Goal: Transaction & Acquisition: Purchase product/service

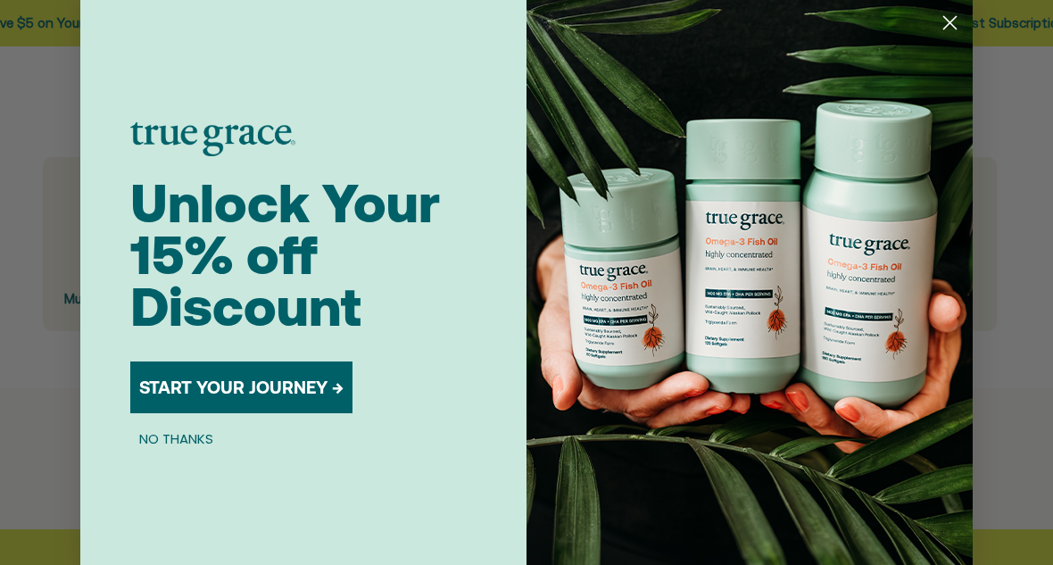
click at [163, 439] on button "NO THANKS" at bounding box center [176, 438] width 92 height 21
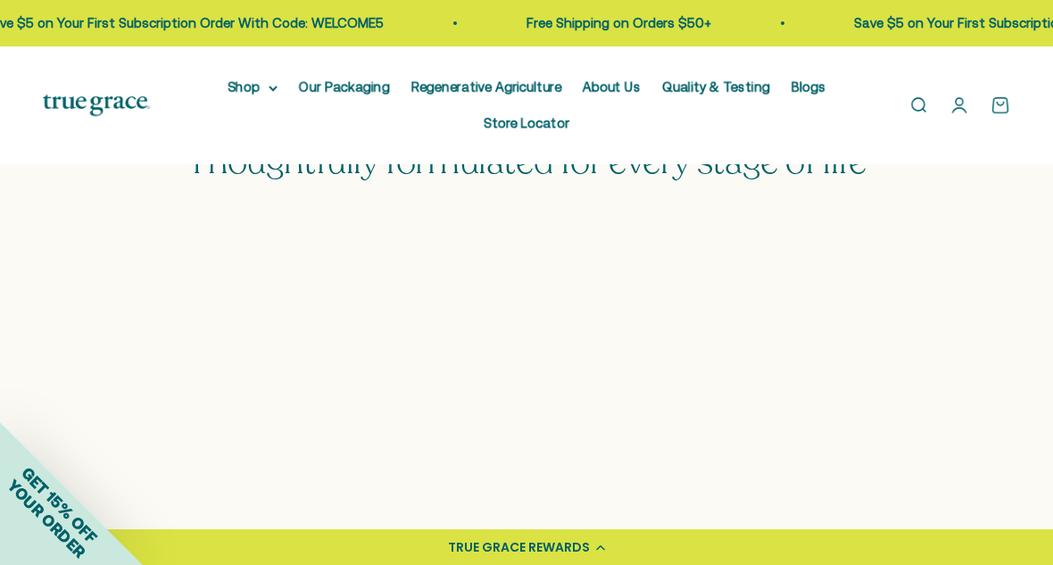
scroll to position [486, 0]
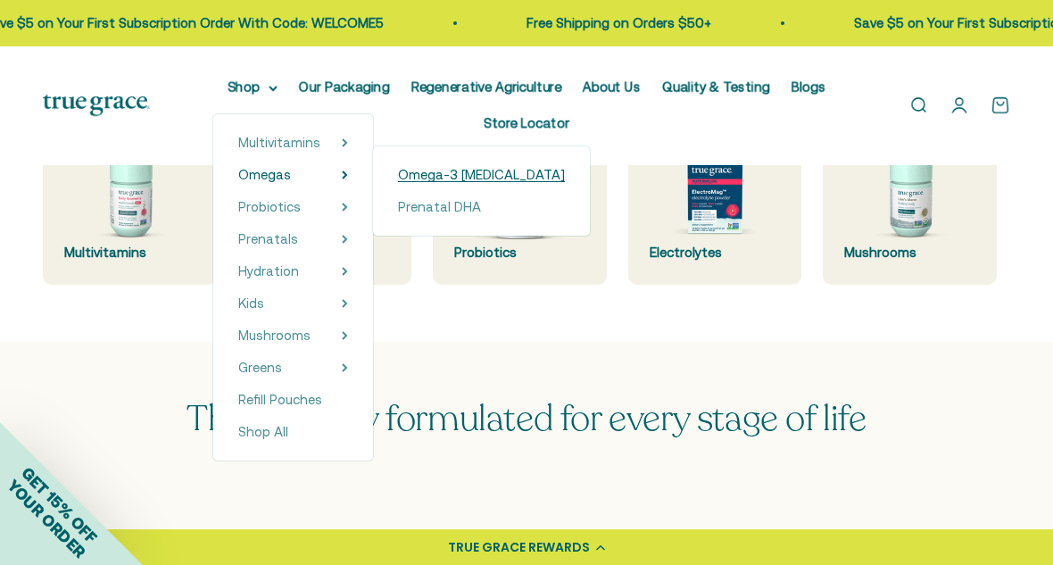
click at [425, 171] on span "Omega-3 [MEDICAL_DATA]" at bounding box center [481, 174] width 167 height 15
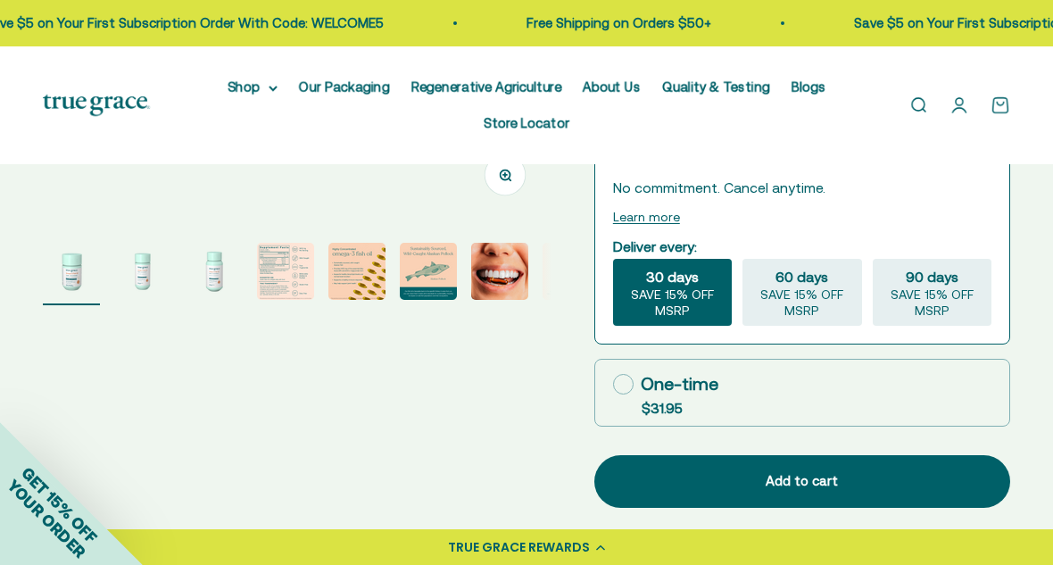
scroll to position [515, 0]
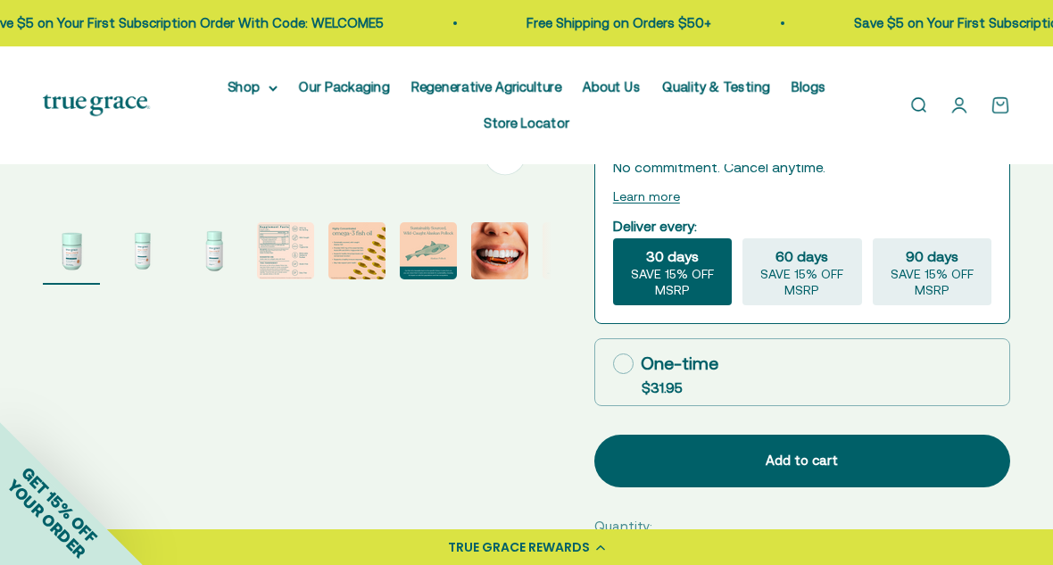
click at [621, 362] on icon at bounding box center [623, 363] width 21 height 21
click at [613, 363] on input "One-time $31.95" at bounding box center [612, 363] width 1 height 1
radio input "true"
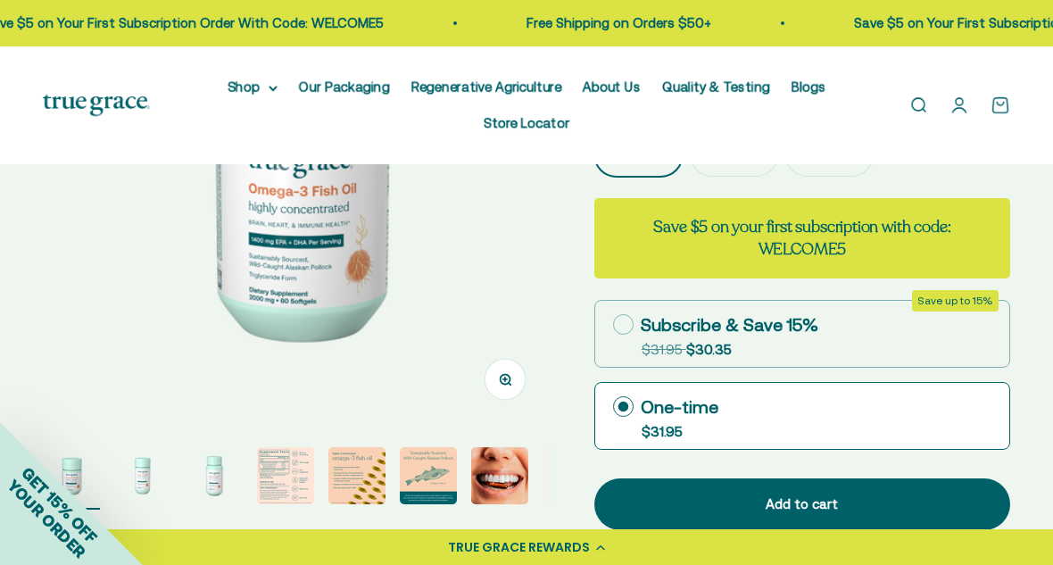
scroll to position [223, 0]
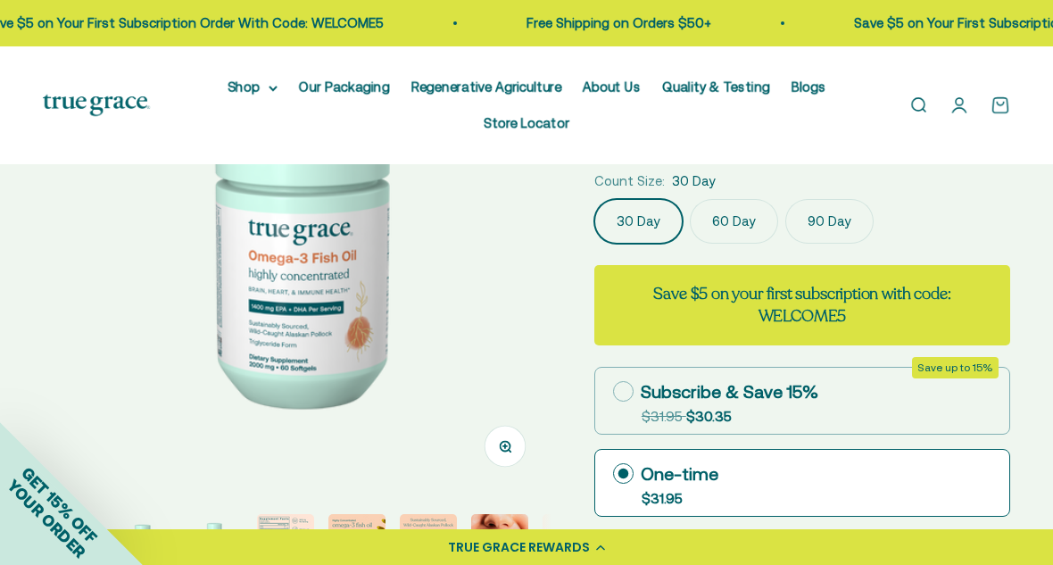
click at [811, 218] on label "90 Day" at bounding box center [830, 221] width 88 height 45
click at [595, 199] on input "90 Day" at bounding box center [594, 198] width 1 height 1
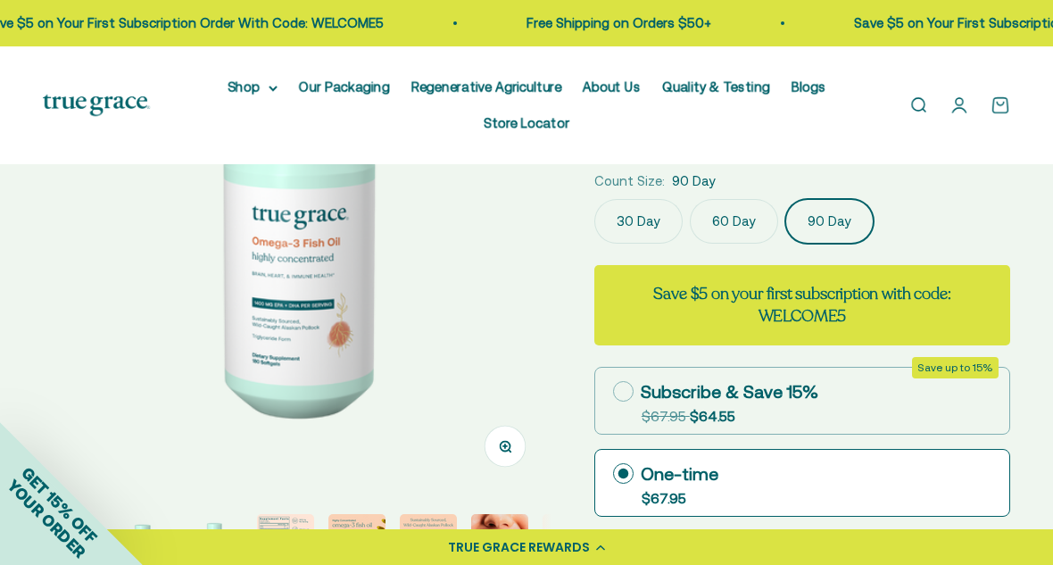
click at [729, 212] on label "60 Day" at bounding box center [734, 221] width 88 height 45
click at [595, 199] on input "60 Day" at bounding box center [594, 198] width 1 height 1
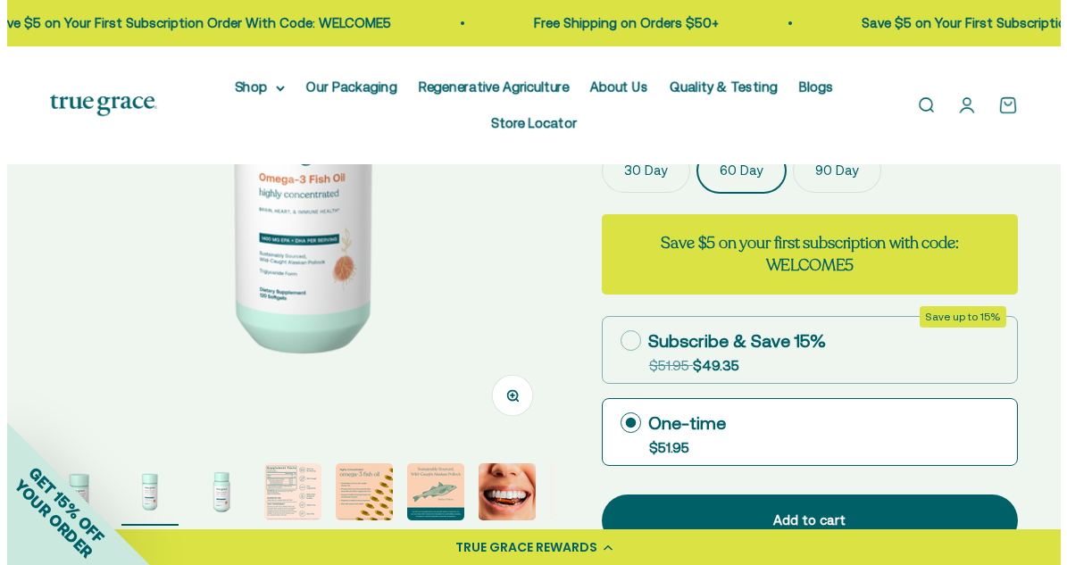
scroll to position [340, 0]
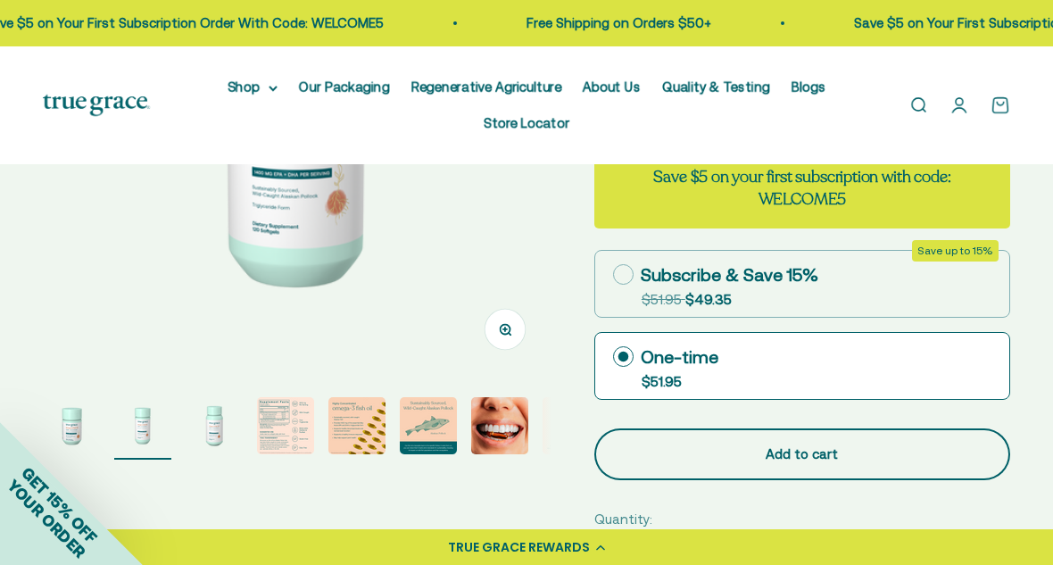
click at [802, 459] on div "Add to cart" at bounding box center [802, 454] width 345 height 21
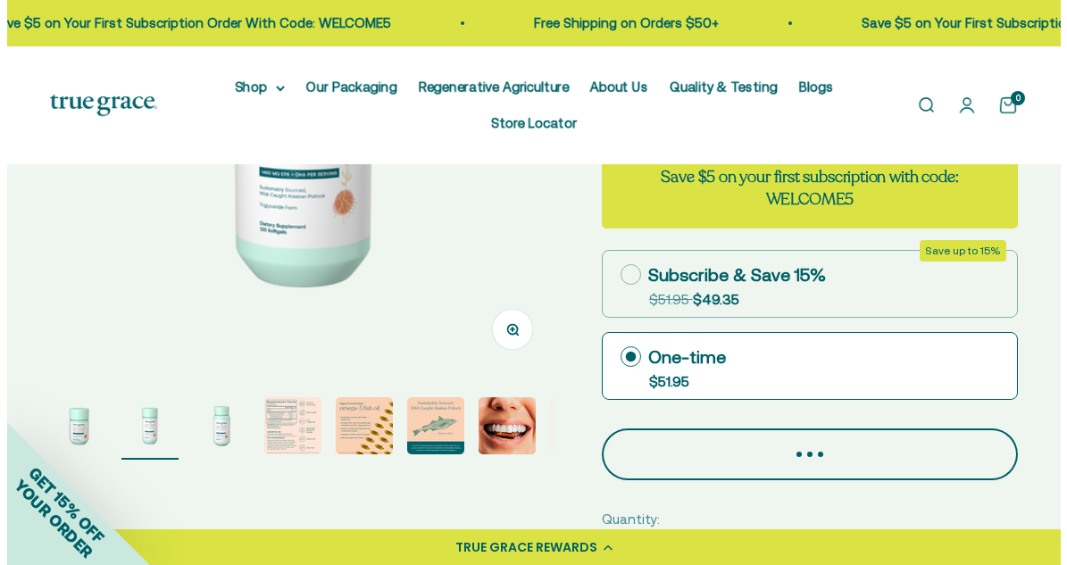
scroll to position [0, 527]
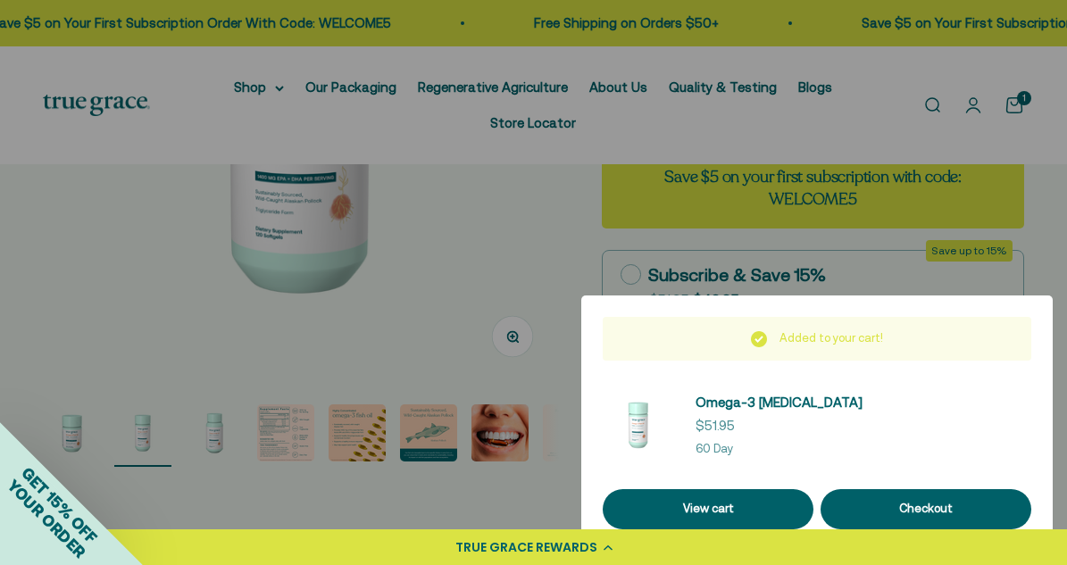
click at [104, 164] on div at bounding box center [533, 282] width 1067 height 565
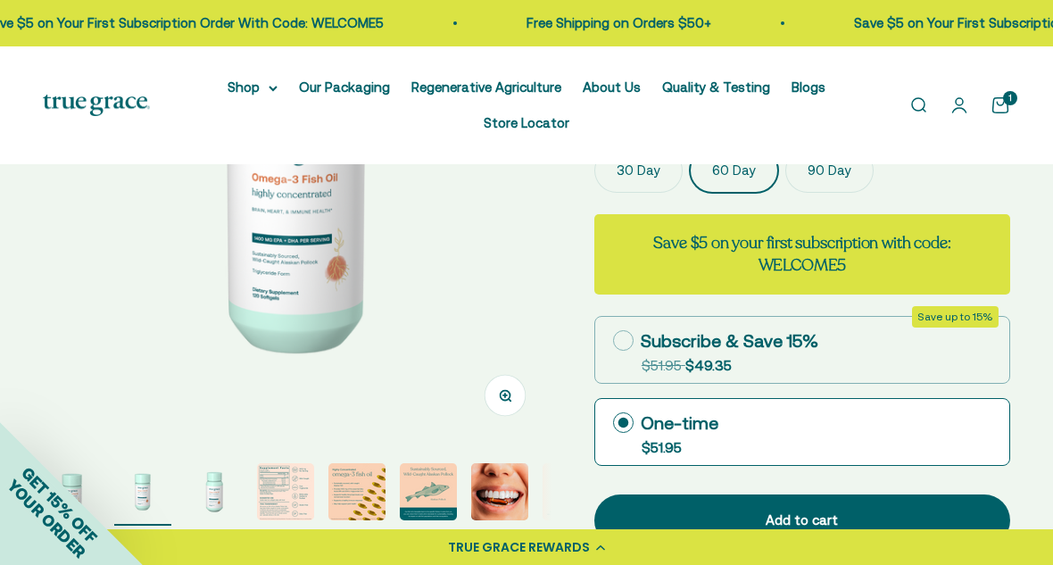
scroll to position [122, 0]
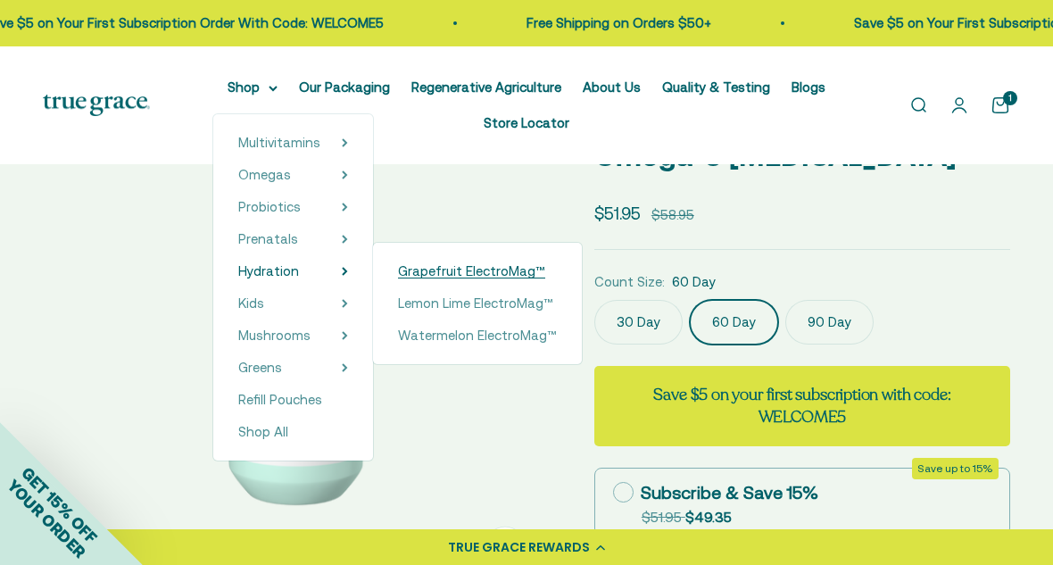
click at [428, 267] on span "Grapefruit ElectroMag™" at bounding box center [471, 270] width 147 height 15
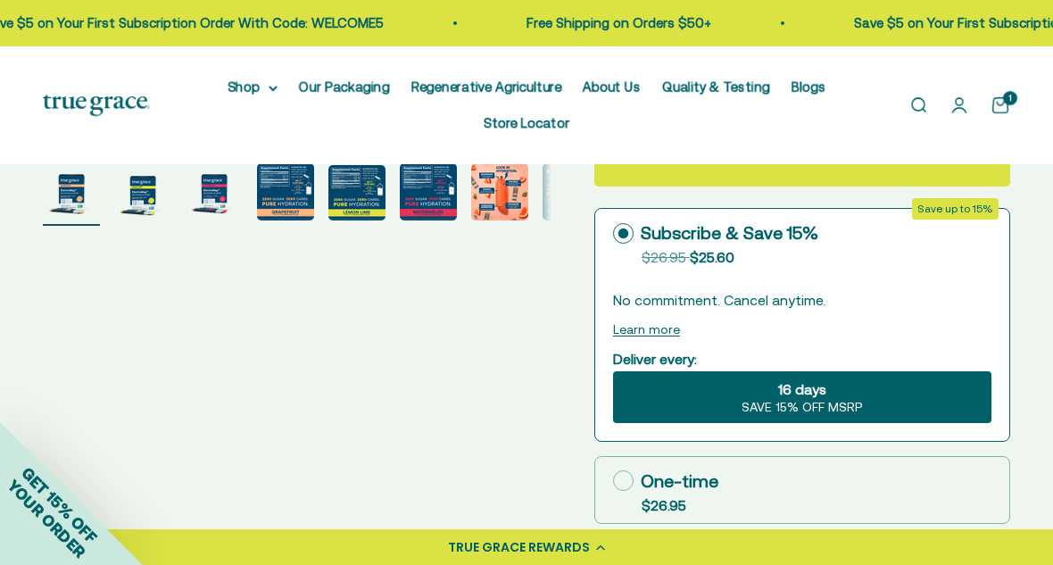
scroll to position [760, 0]
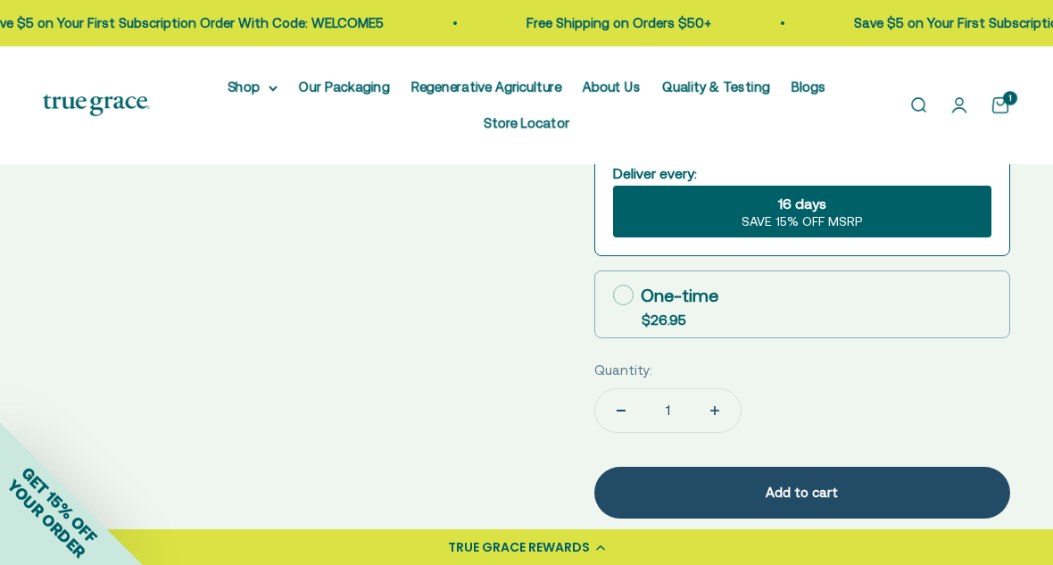
click at [624, 297] on icon at bounding box center [623, 295] width 21 height 21
click at [613, 295] on input "One-time $26.95" at bounding box center [612, 295] width 1 height 1
radio input "true"
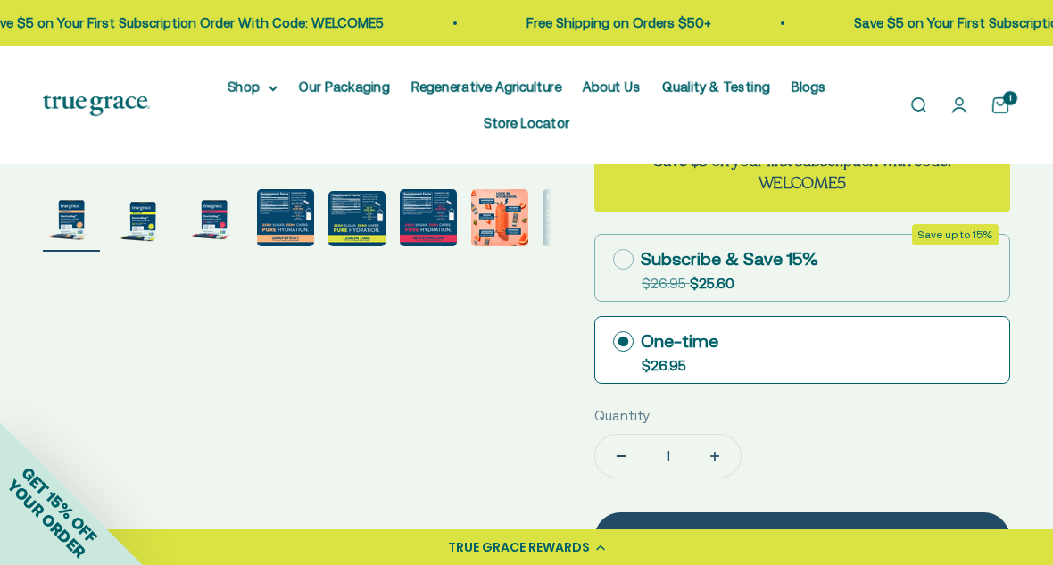
scroll to position [587, 0]
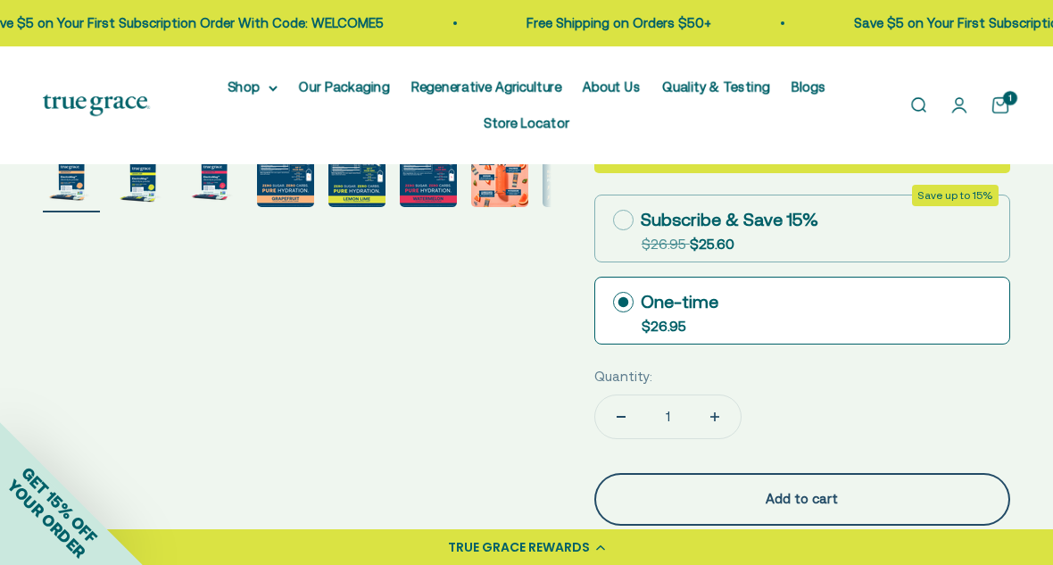
click at [748, 490] on div "Add to cart" at bounding box center [802, 498] width 345 height 21
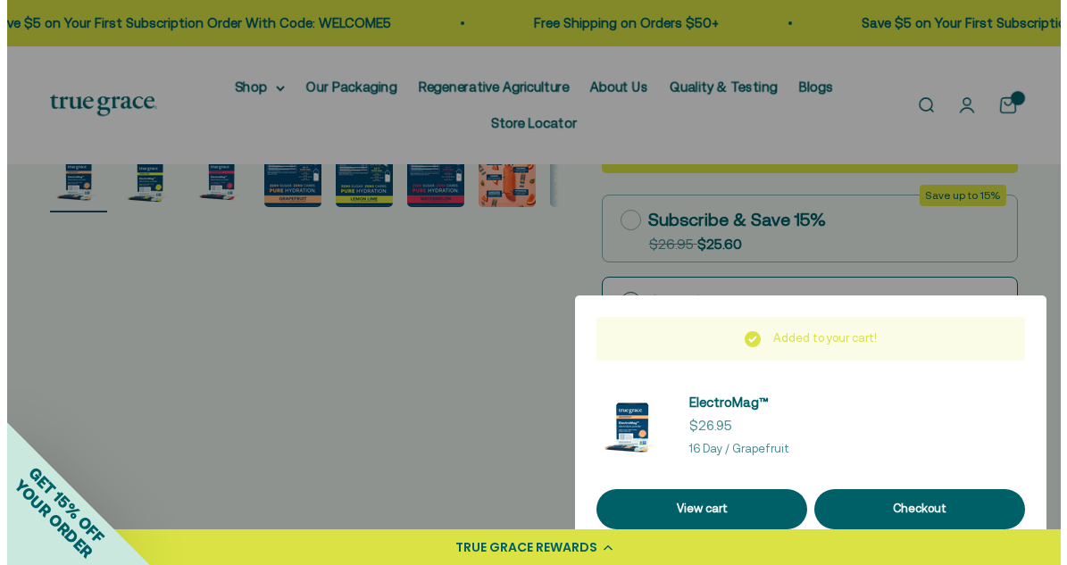
scroll to position [560, 0]
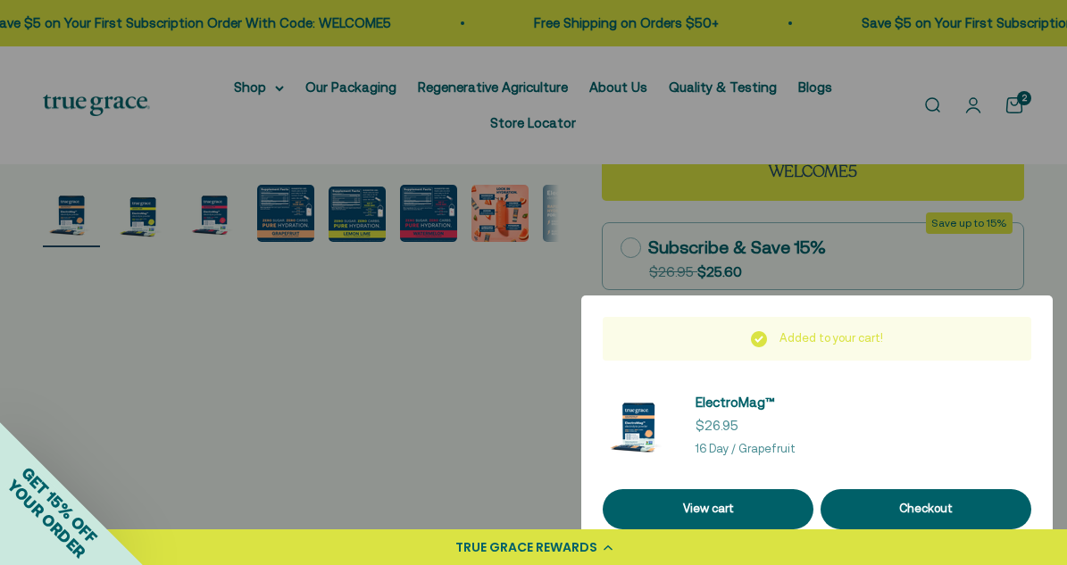
click at [499, 356] on div at bounding box center [533, 282] width 1067 height 565
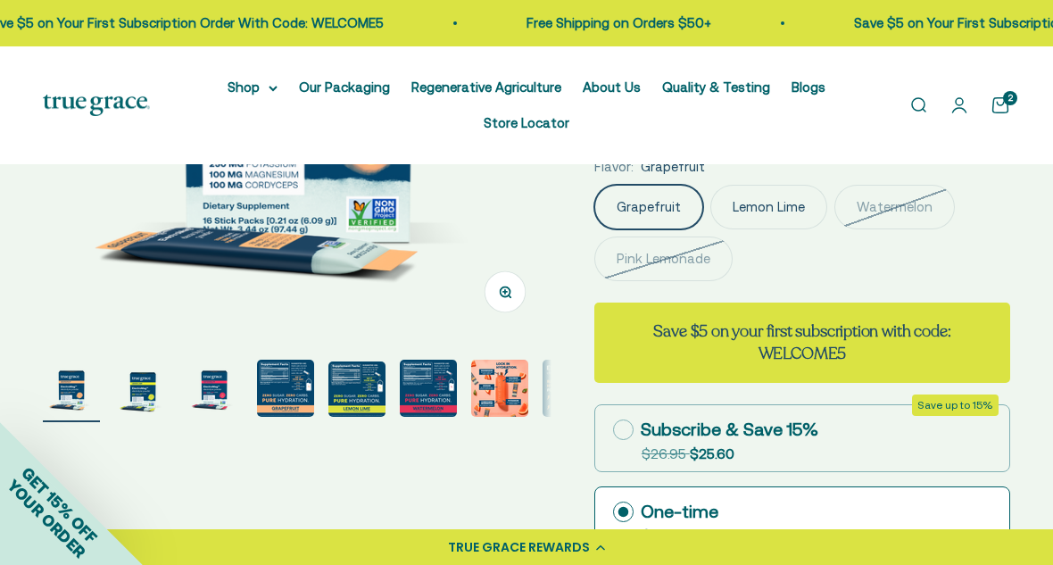
scroll to position [320, 0]
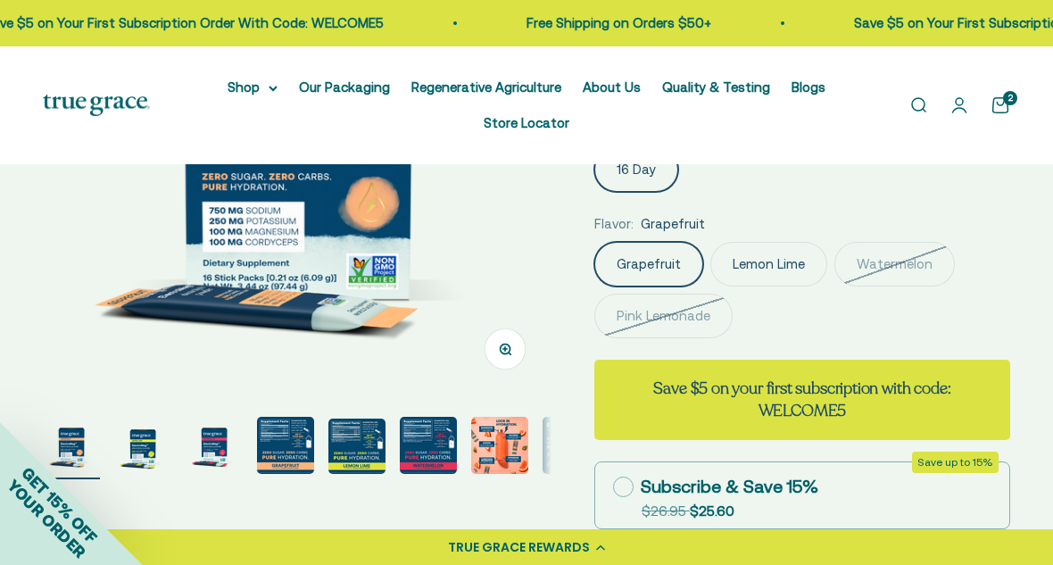
click at [753, 270] on label "Lemon Lime" at bounding box center [769, 264] width 117 height 45
click at [595, 242] on input "Lemon Lime" at bounding box center [594, 241] width 1 height 1
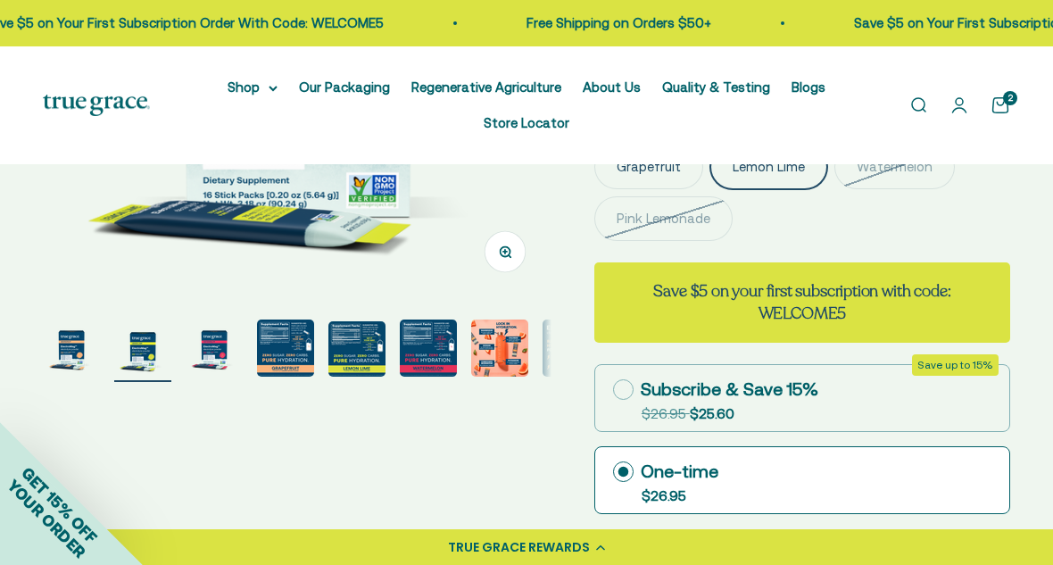
scroll to position [639, 0]
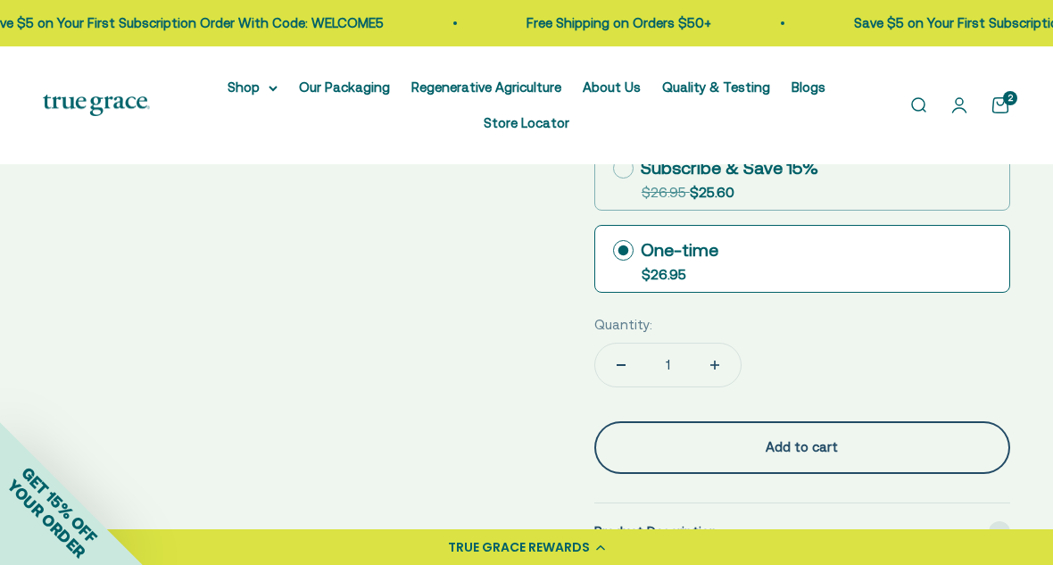
click at [744, 443] on div "Add to cart" at bounding box center [802, 447] width 345 height 21
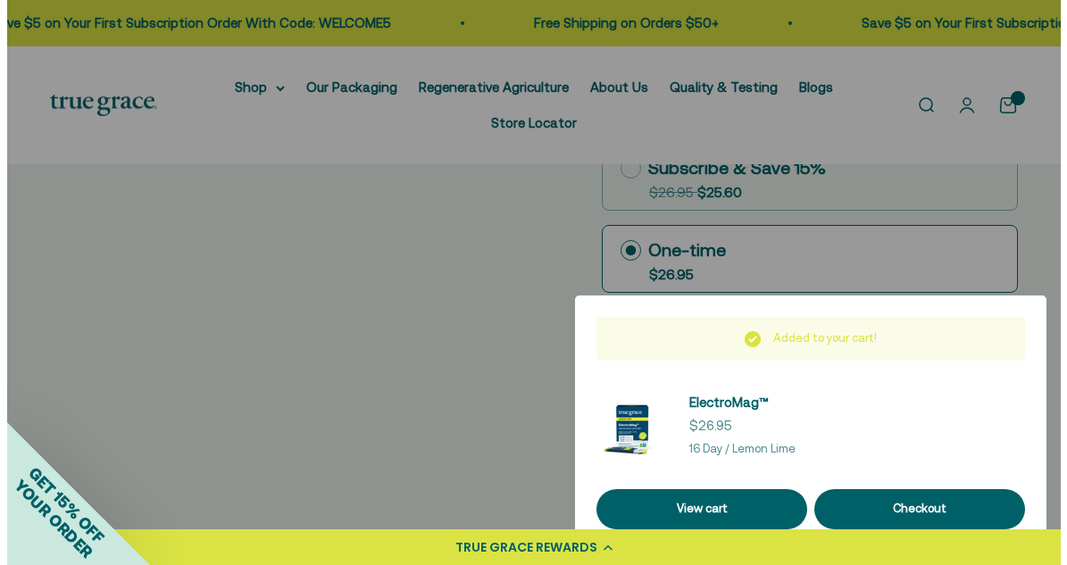
scroll to position [0, 527]
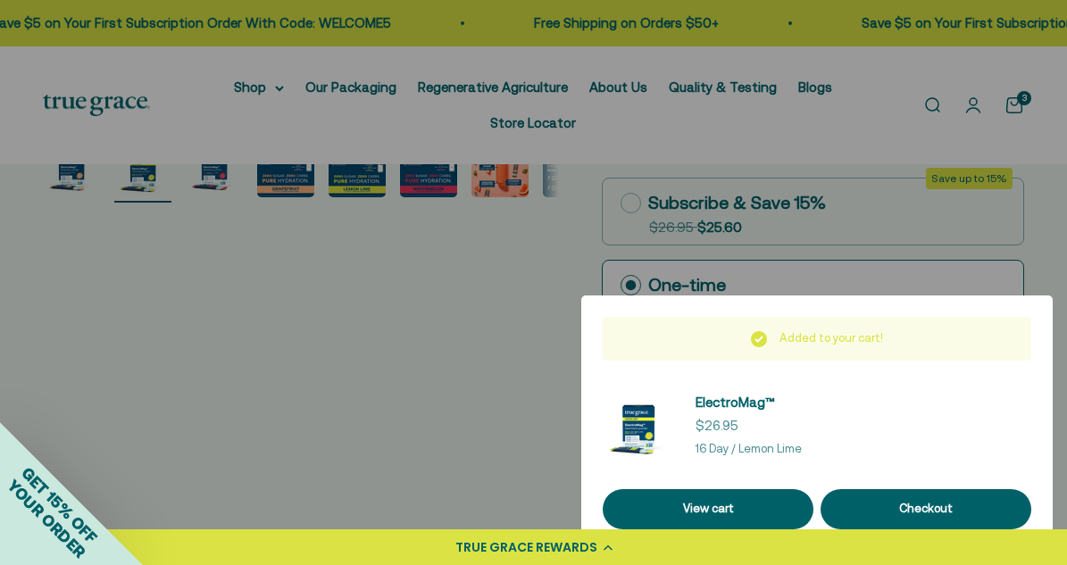
click at [501, 361] on div at bounding box center [533, 282] width 1067 height 565
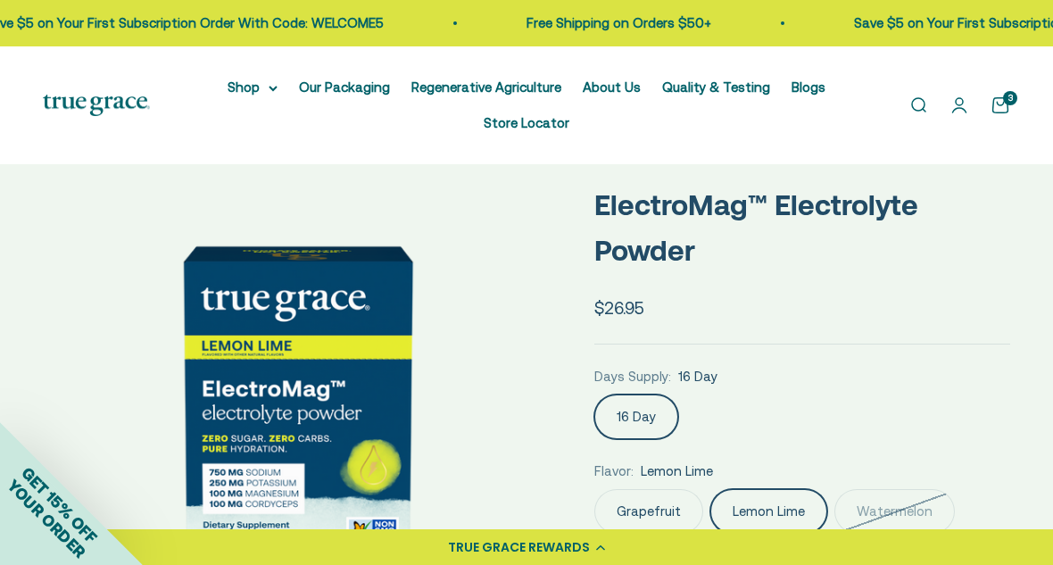
scroll to position [41, 0]
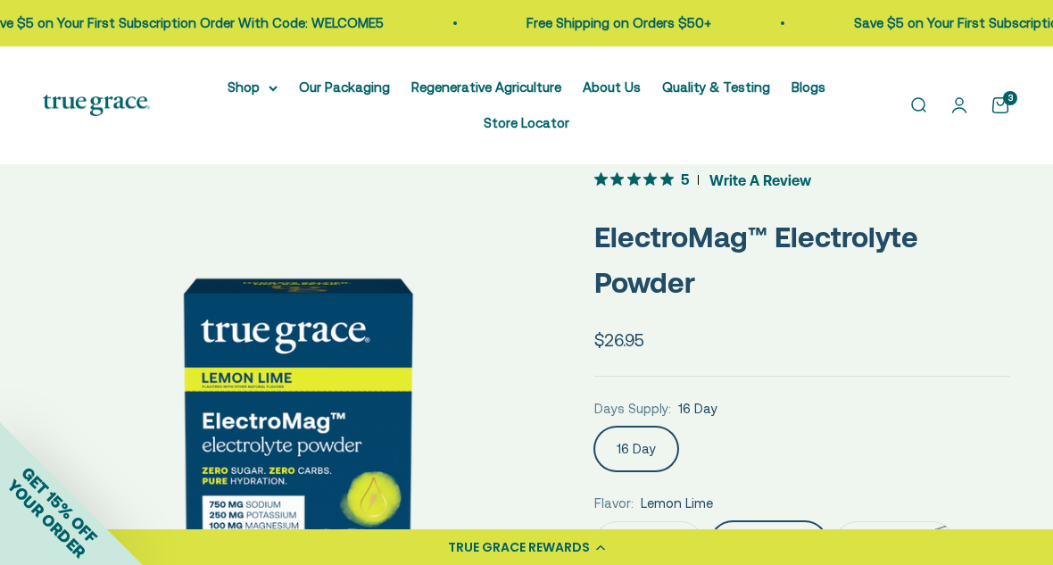
click at [1000, 104] on link "Open cart 3" at bounding box center [1001, 106] width 20 height 20
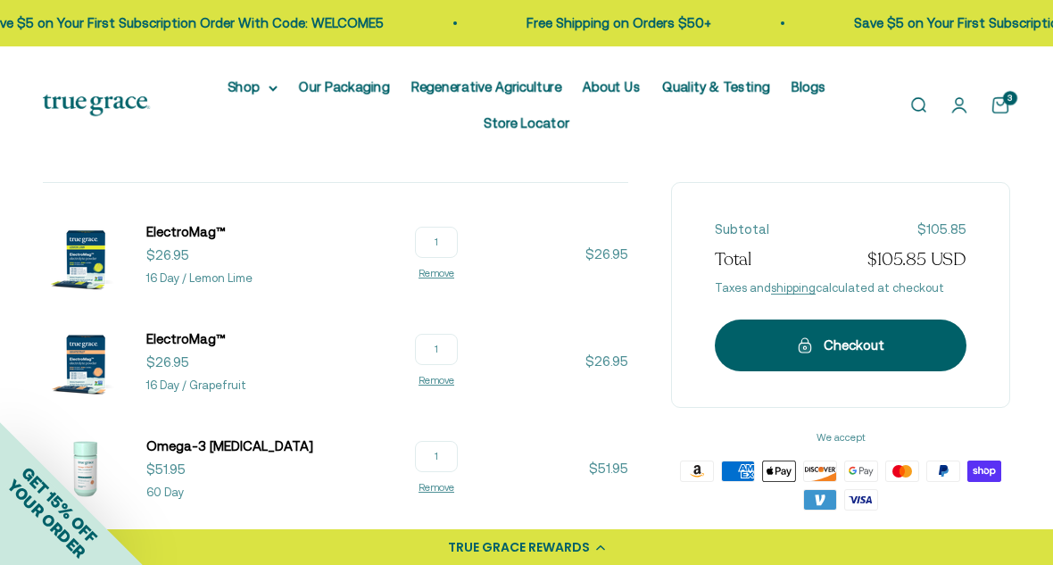
scroll to position [285, 0]
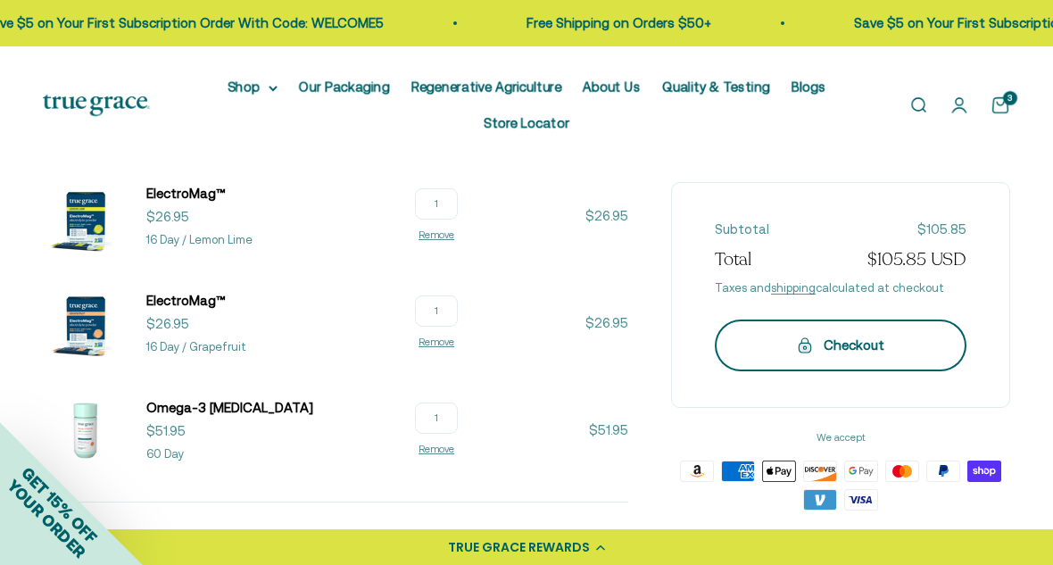
click at [806, 347] on icon "submit" at bounding box center [804, 347] width 3 height 3
